Goal: Task Accomplishment & Management: Use online tool/utility

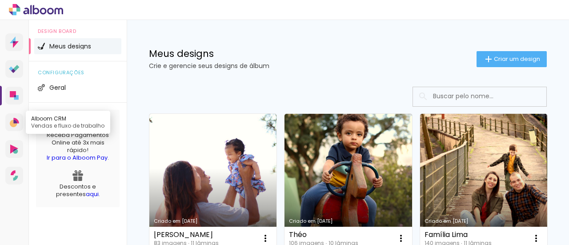
click at [10, 119] on icon at bounding box center [14, 122] width 9 height 9
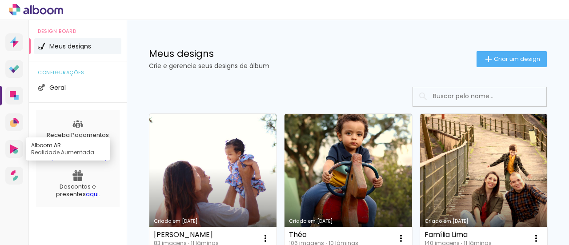
click at [14, 148] on icon at bounding box center [14, 148] width 8 height 9
